Goal: Obtain resource: Obtain resource

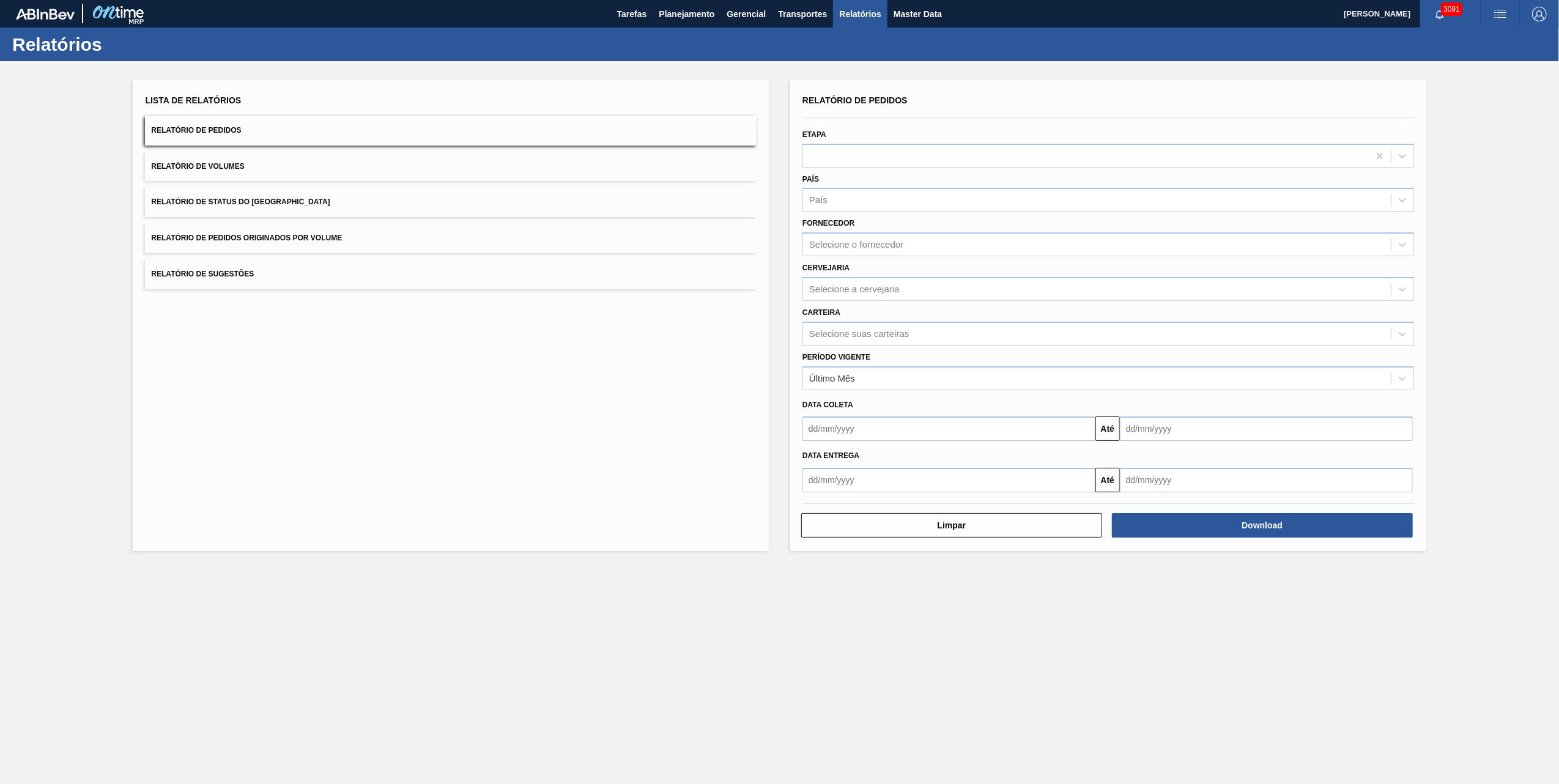
click at [271, 226] on button "Relatório de Pedidos Originados por Volume" at bounding box center [451, 238] width 611 height 30
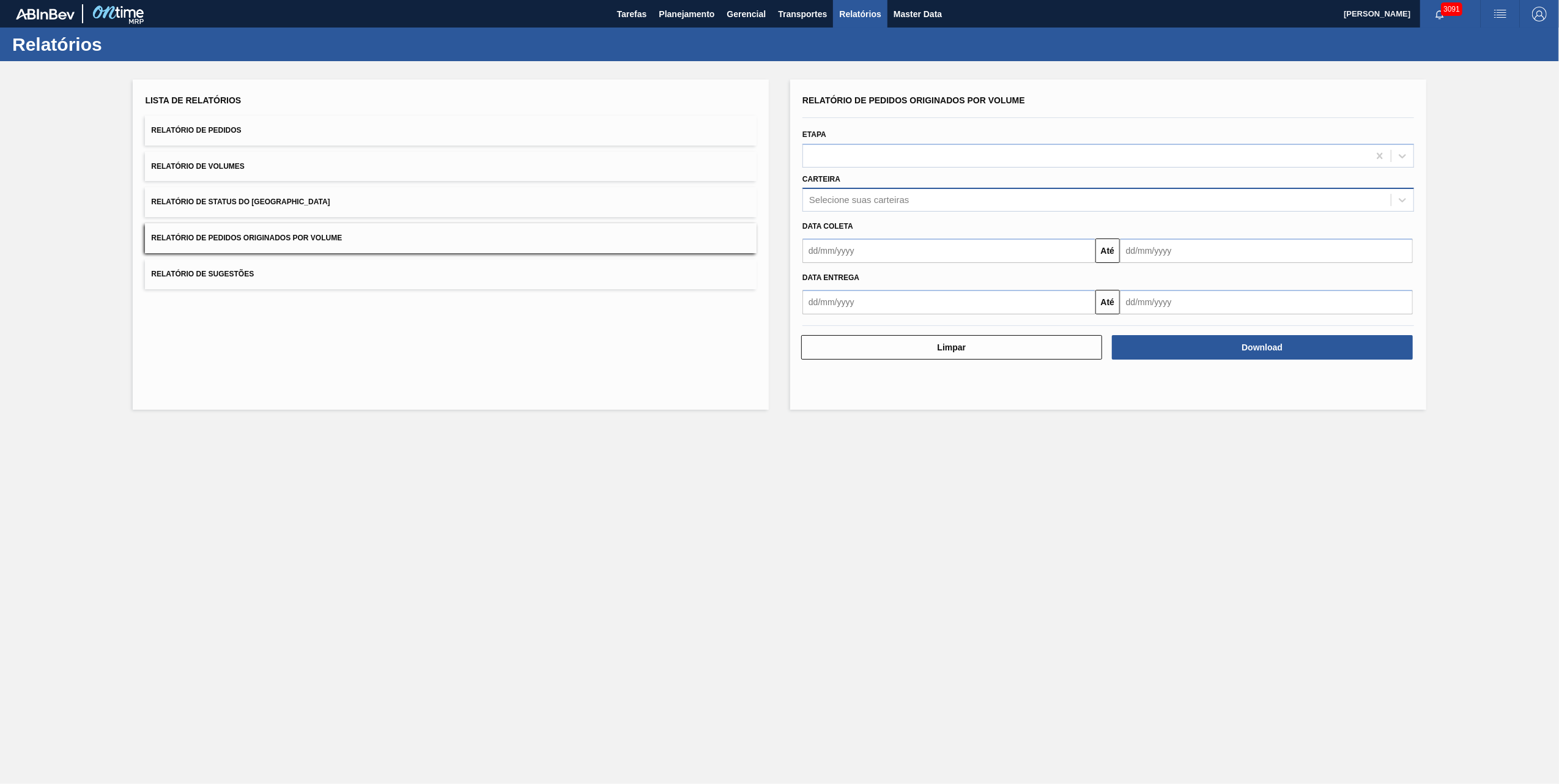
click at [871, 203] on div "Selecione suas carteiras" at bounding box center [858, 200] width 99 height 11
type input "vidro"
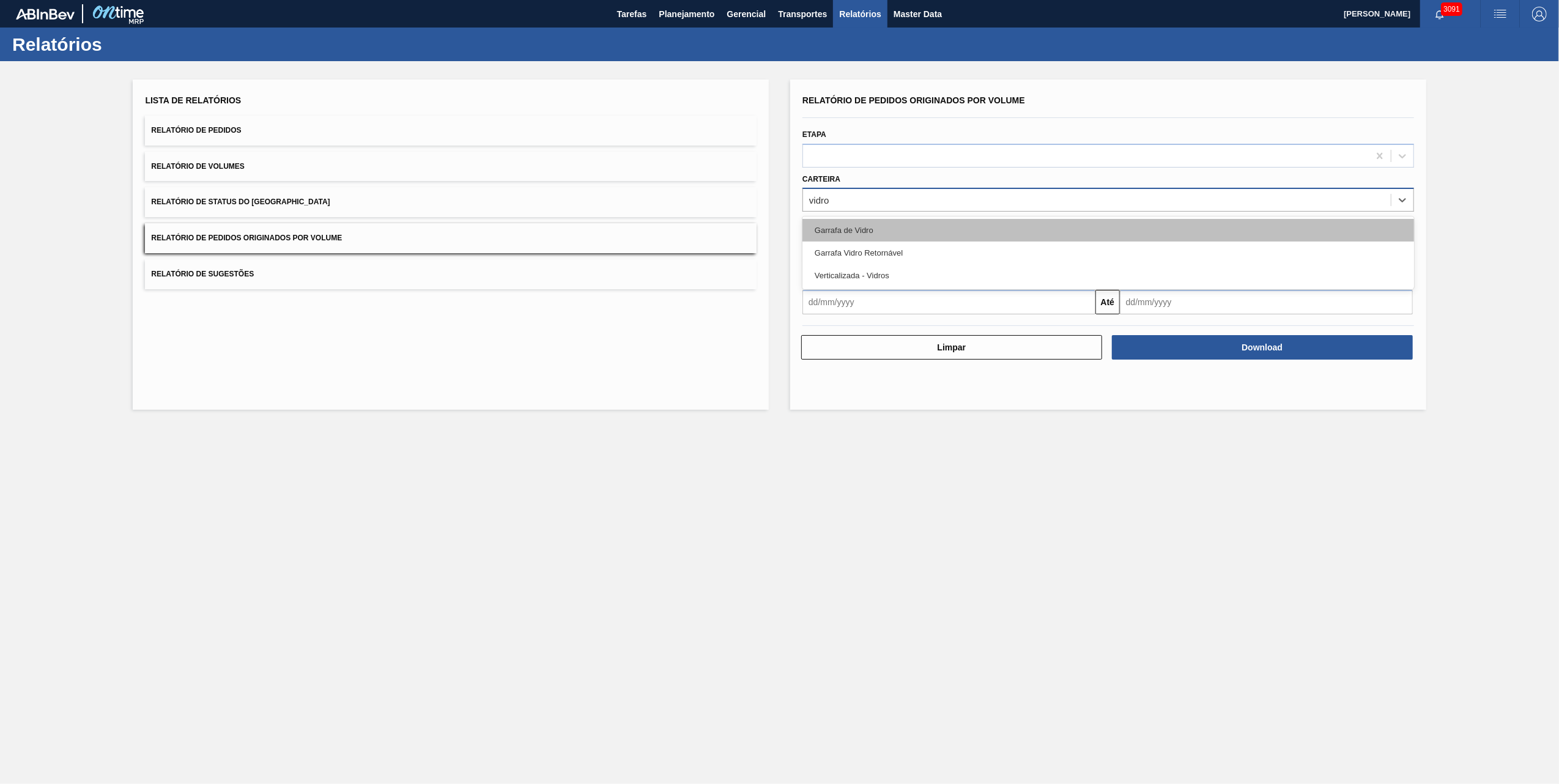
click at [866, 229] on div "Garrafa de Vidro" at bounding box center [1108, 230] width 611 height 23
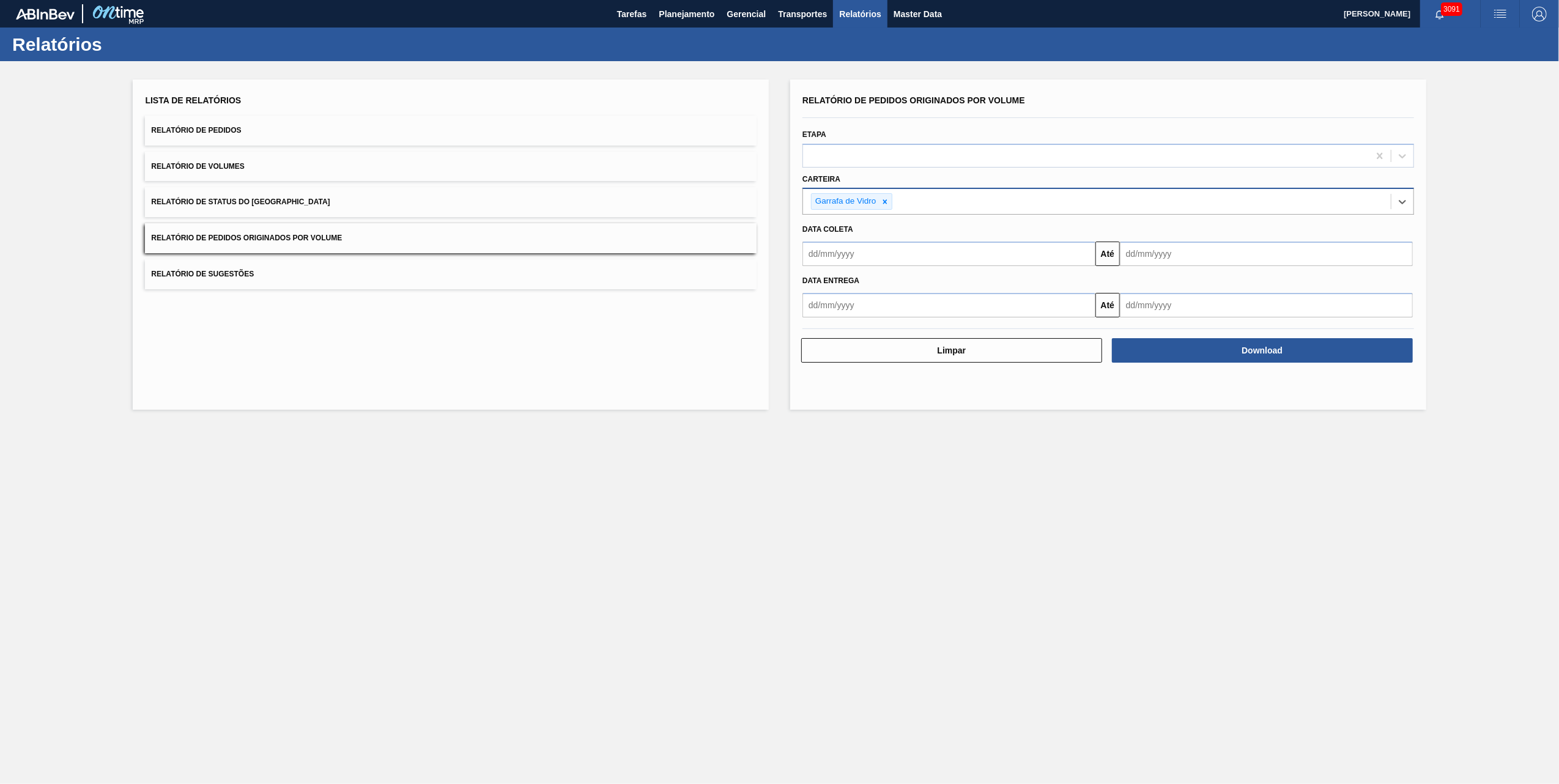
click at [962, 261] on input "text" at bounding box center [949, 254] width 293 height 25
click at [816, 285] on button "Previous Month" at bounding box center [813, 283] width 8 height 8
click at [910, 322] on div "1" at bounding box center [915, 322] width 16 height 16
type input "[DATE]"
click at [1165, 245] on input "text" at bounding box center [1266, 254] width 293 height 25
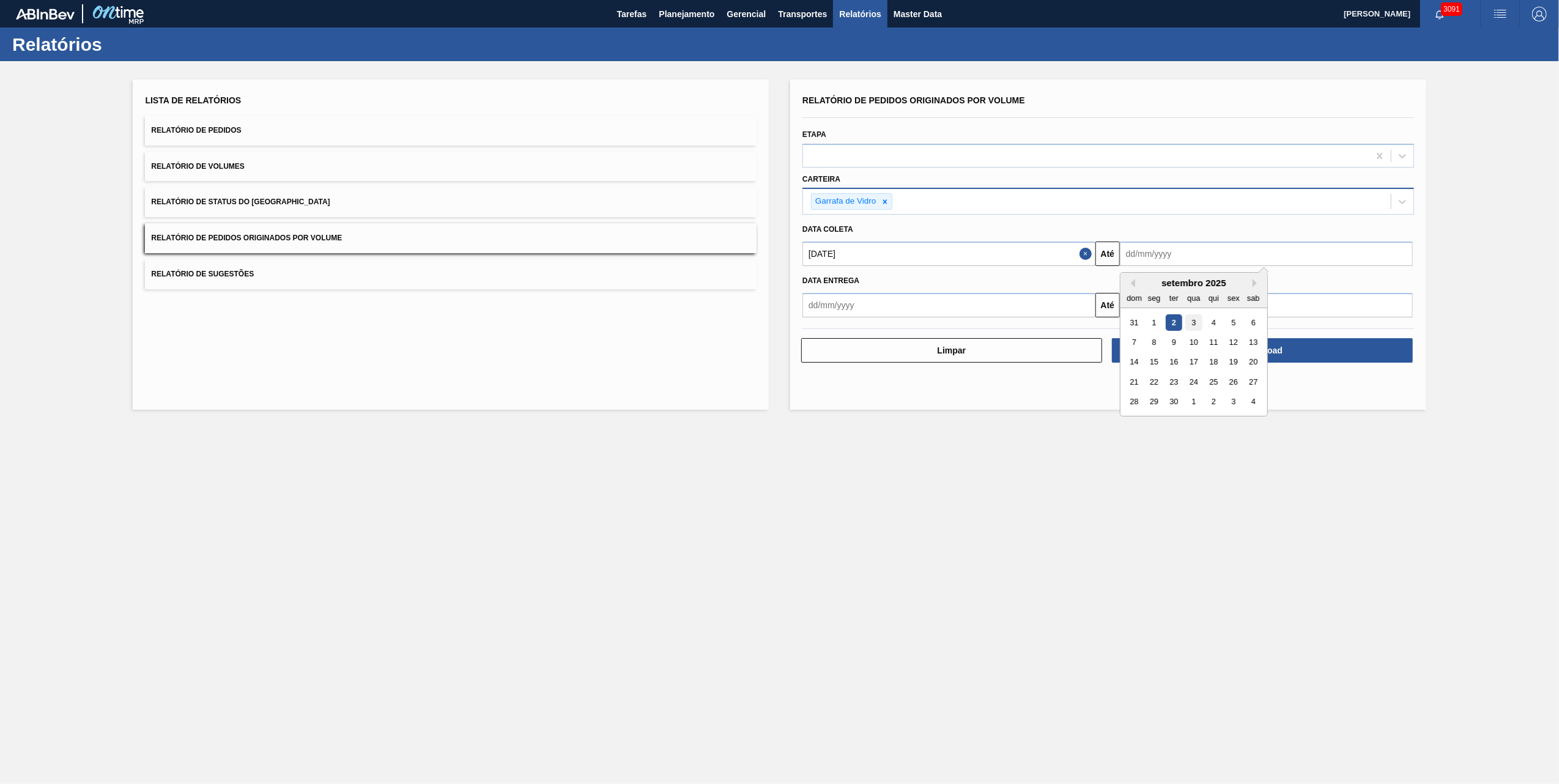
click at [1196, 324] on div "3" at bounding box center [1193, 322] width 16 height 16
type input "[DATE]"
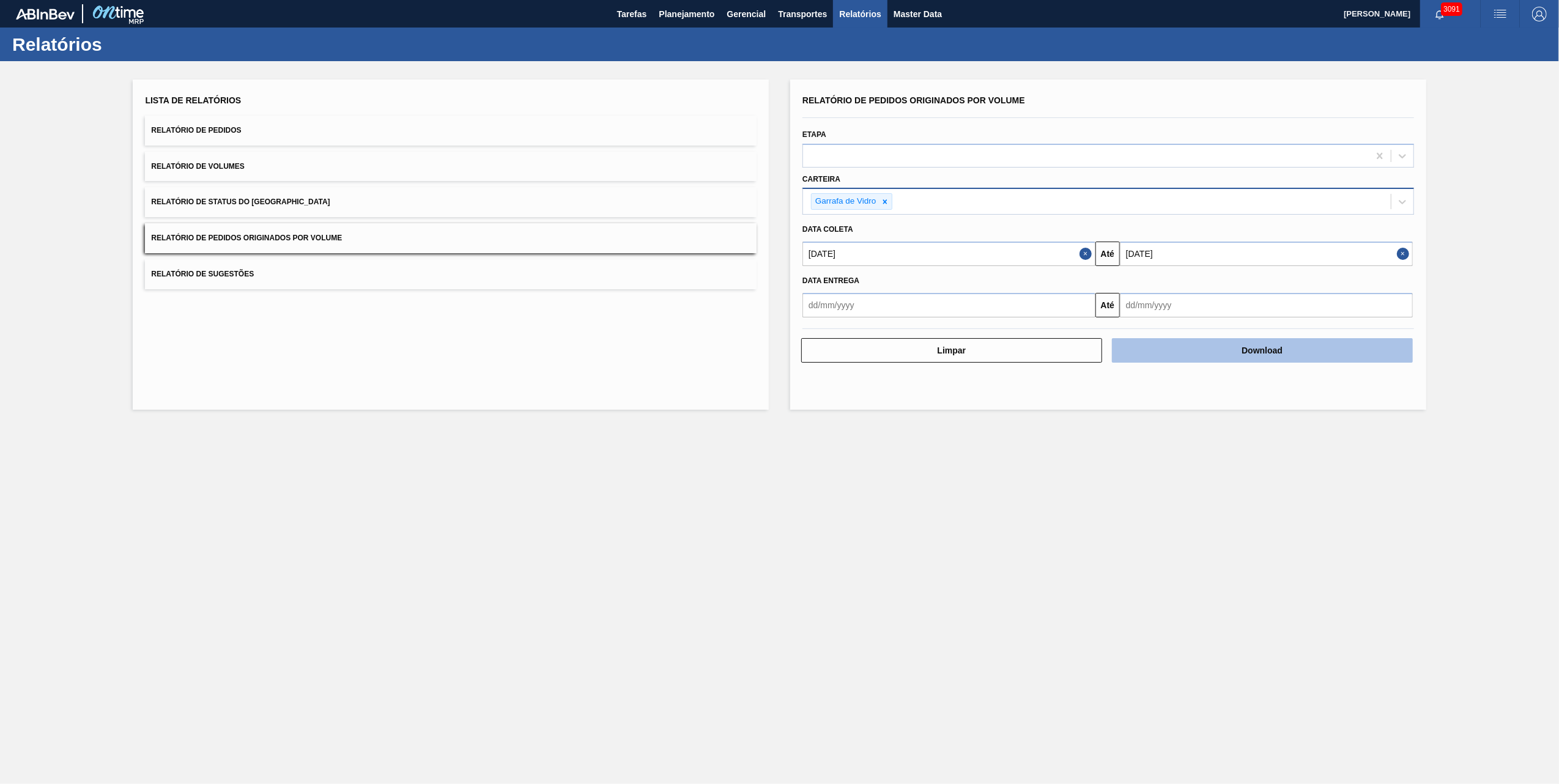
click at [1226, 343] on button "Download" at bounding box center [1262, 350] width 301 height 25
